Goal: Navigation & Orientation: Find specific page/section

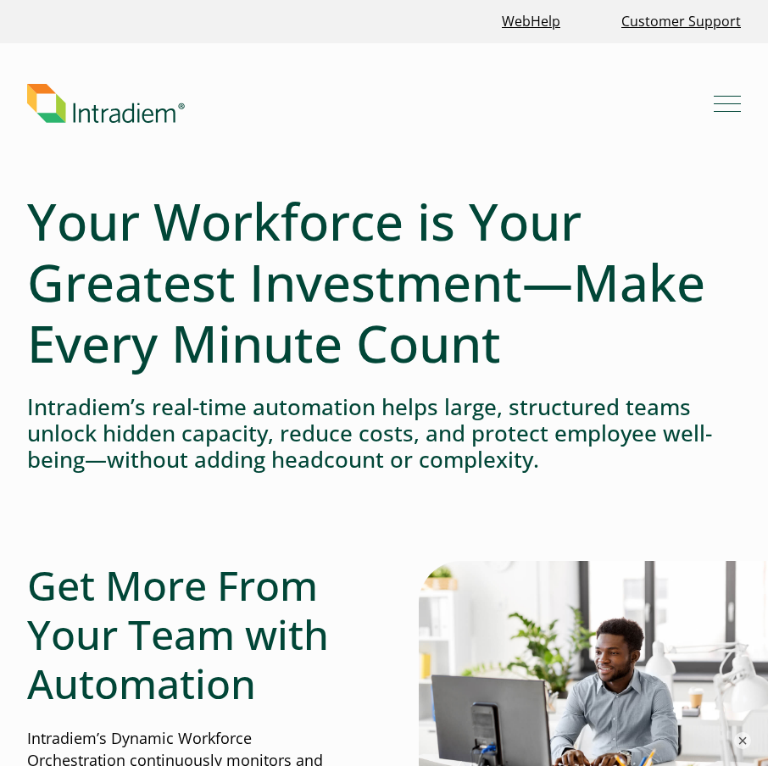
click at [137, 106] on img "Link to homepage of Intradiem" at bounding box center [106, 103] width 158 height 39
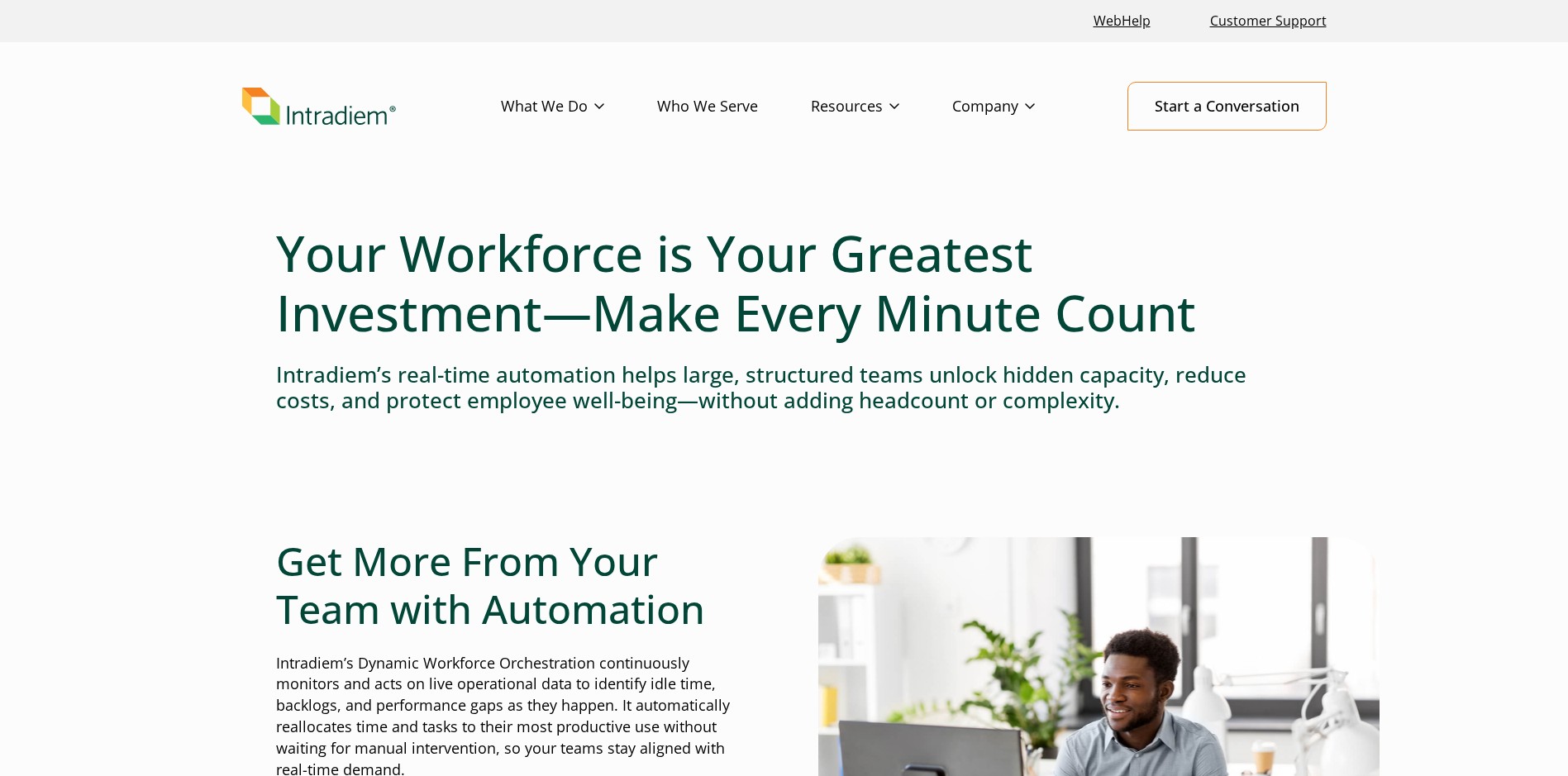
click at [311, 110] on img "Link to homepage of Intradiem" at bounding box center [319, 106] width 154 height 38
click at [1260, 27] on link "Customer Support" at bounding box center [1268, 20] width 130 height 35
